Goal: Check status

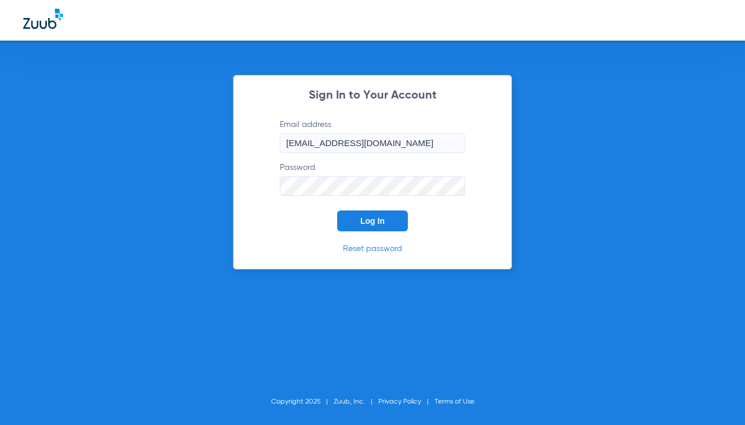
drag, startPoint x: 0, startPoint y: 0, endPoint x: 392, endPoint y: 229, distance: 453.6
click at [392, 229] on button "Log In" at bounding box center [372, 220] width 71 height 21
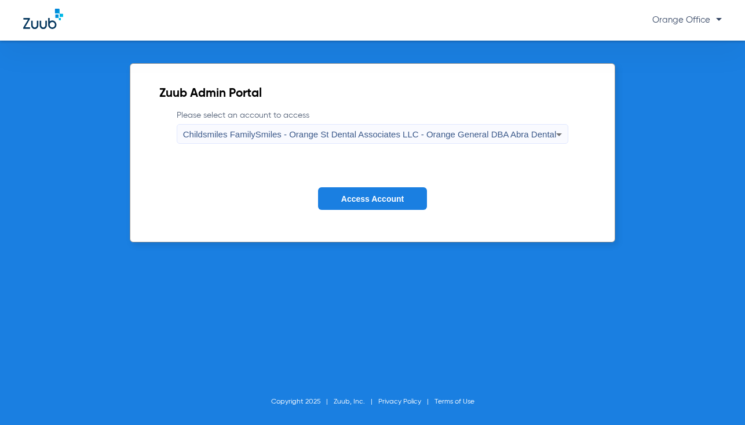
click at [360, 202] on span "Access Account" at bounding box center [372, 198] width 63 height 9
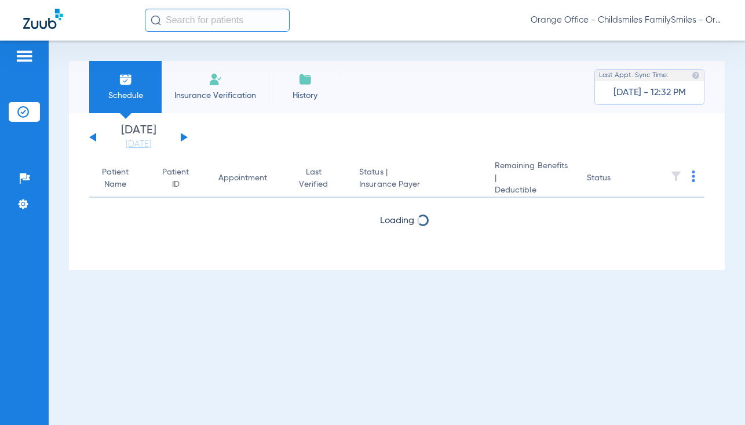
click at [166, 23] on input "text" at bounding box center [217, 20] width 145 height 23
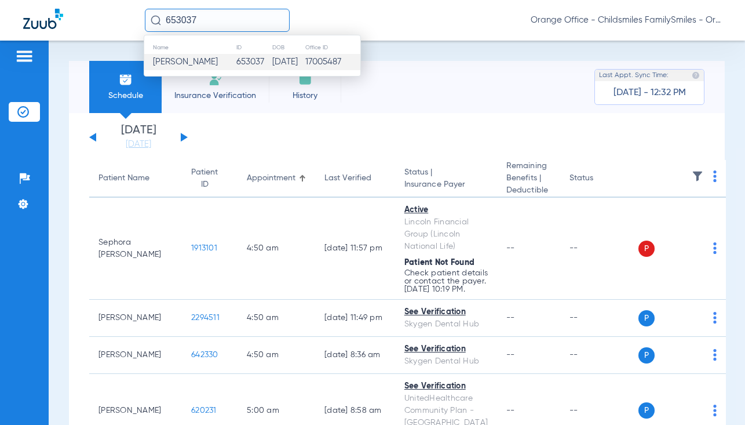
type input "653037"
click at [176, 66] on span "[PERSON_NAME]" at bounding box center [185, 61] width 65 height 9
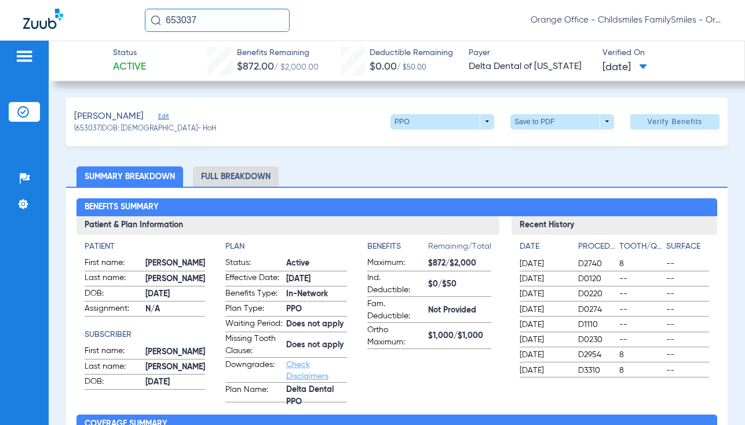
click at [244, 181] on li "Full Breakdown" at bounding box center [236, 176] width 86 height 20
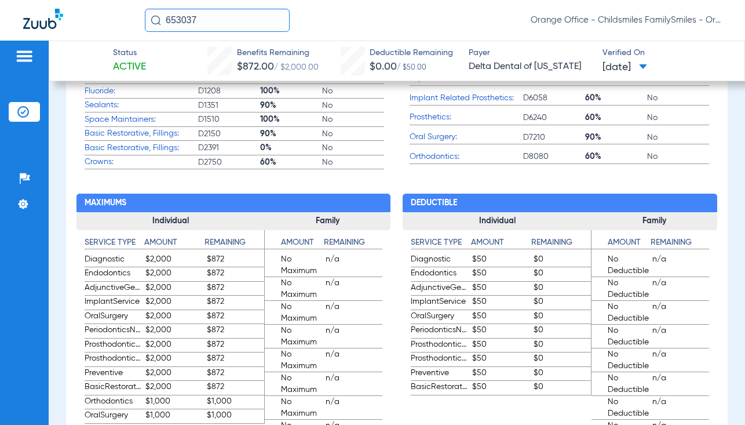
scroll to position [695, 0]
